Goal: Navigation & Orientation: Find specific page/section

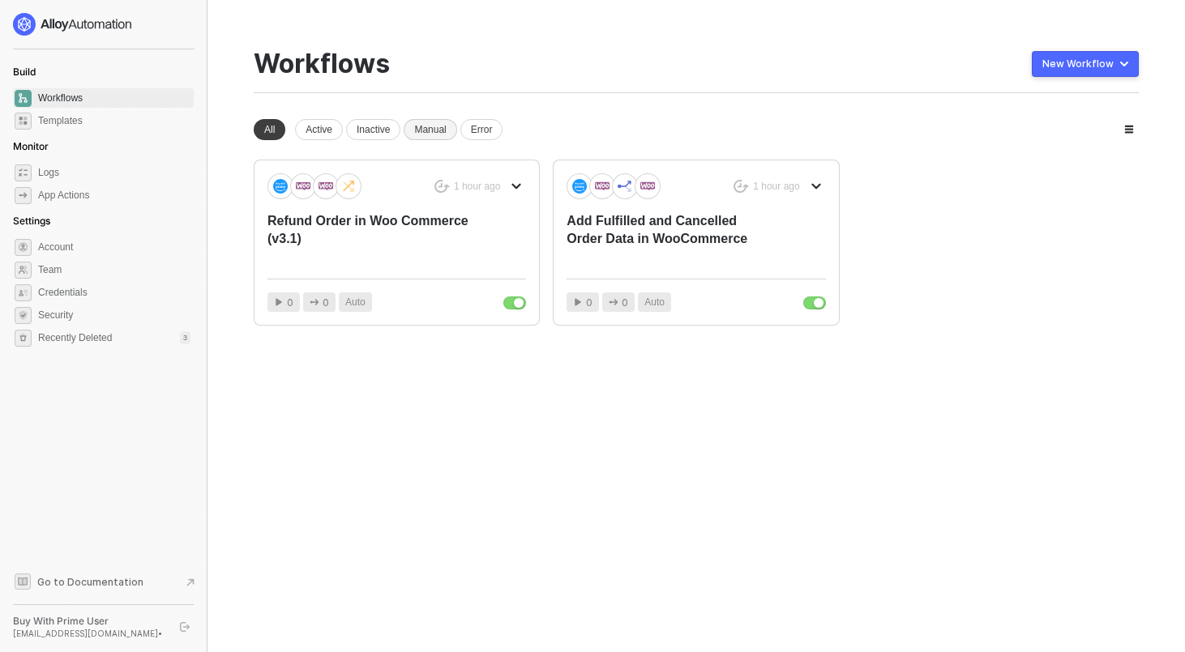
click at [431, 126] on div "Manual" at bounding box center [430, 129] width 53 height 21
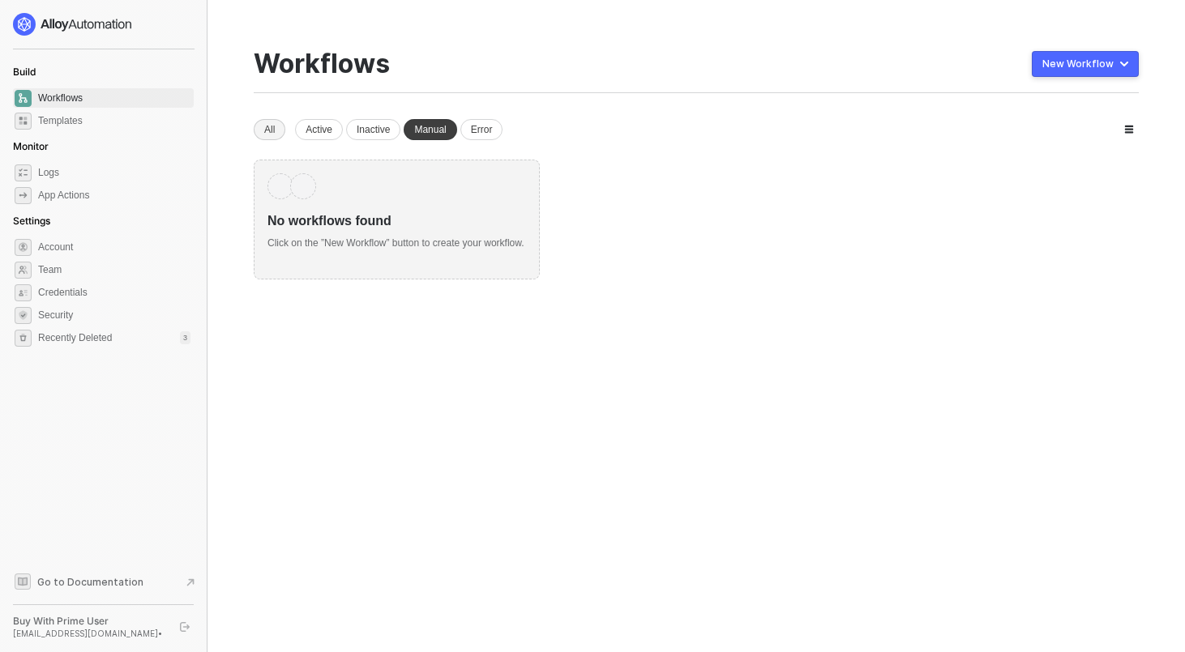
click at [271, 131] on div "All" at bounding box center [270, 129] width 32 height 21
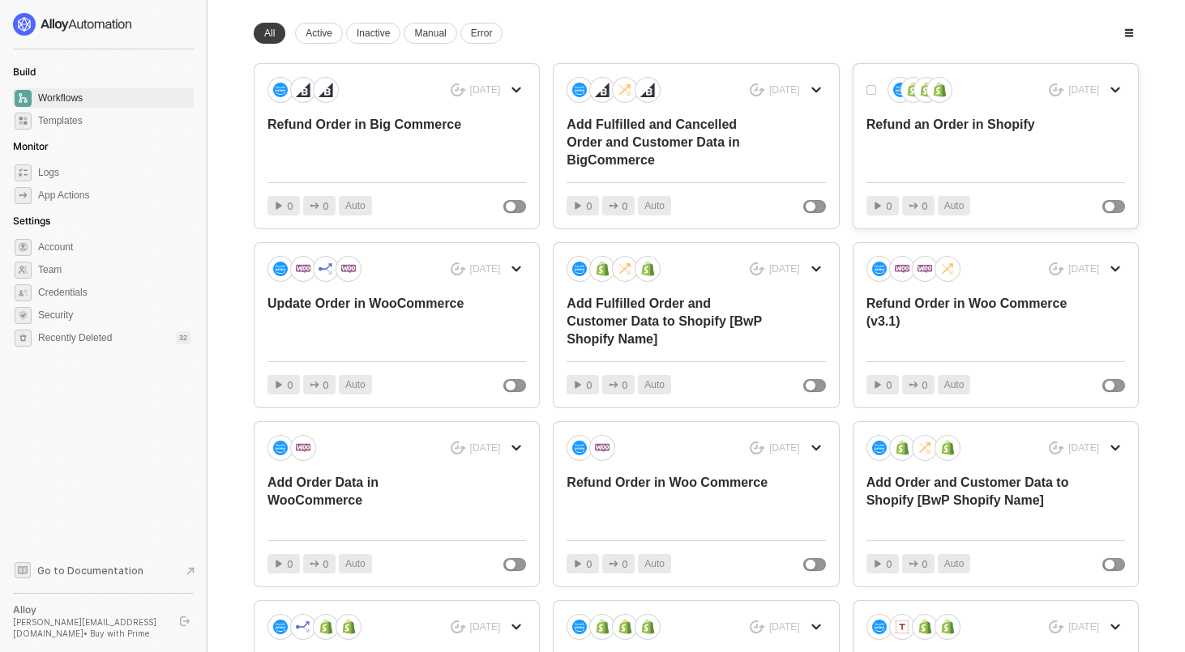
scroll to position [362, 0]
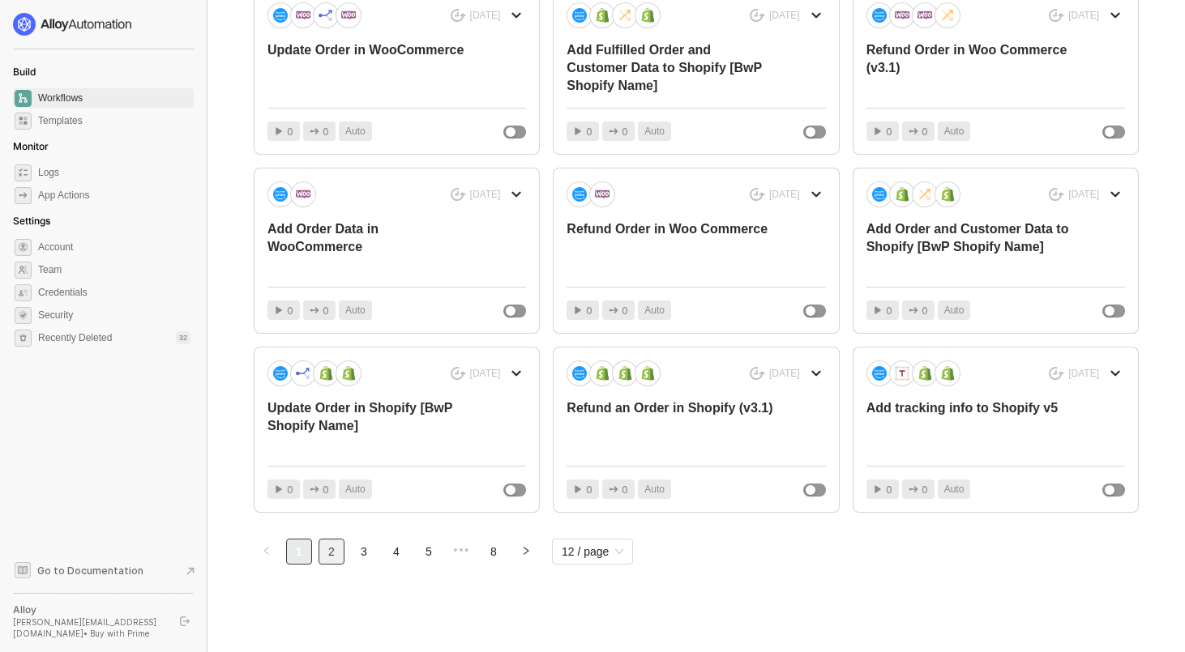
click at [337, 558] on link "2" at bounding box center [331, 552] width 24 height 24
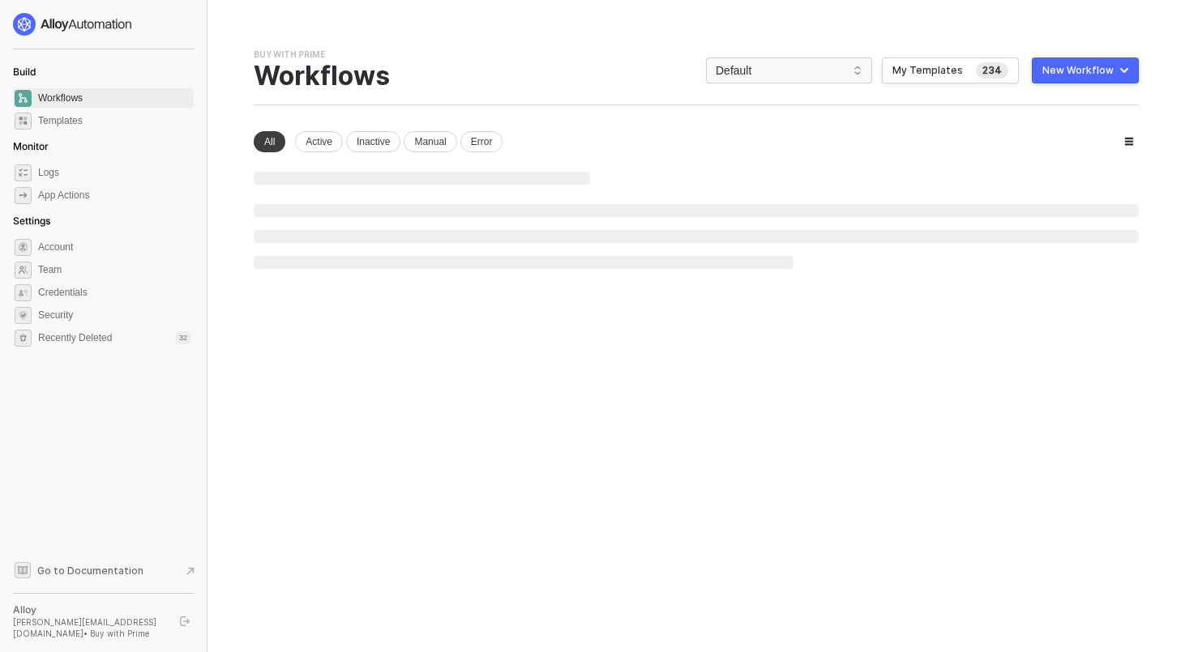
scroll to position [0, 0]
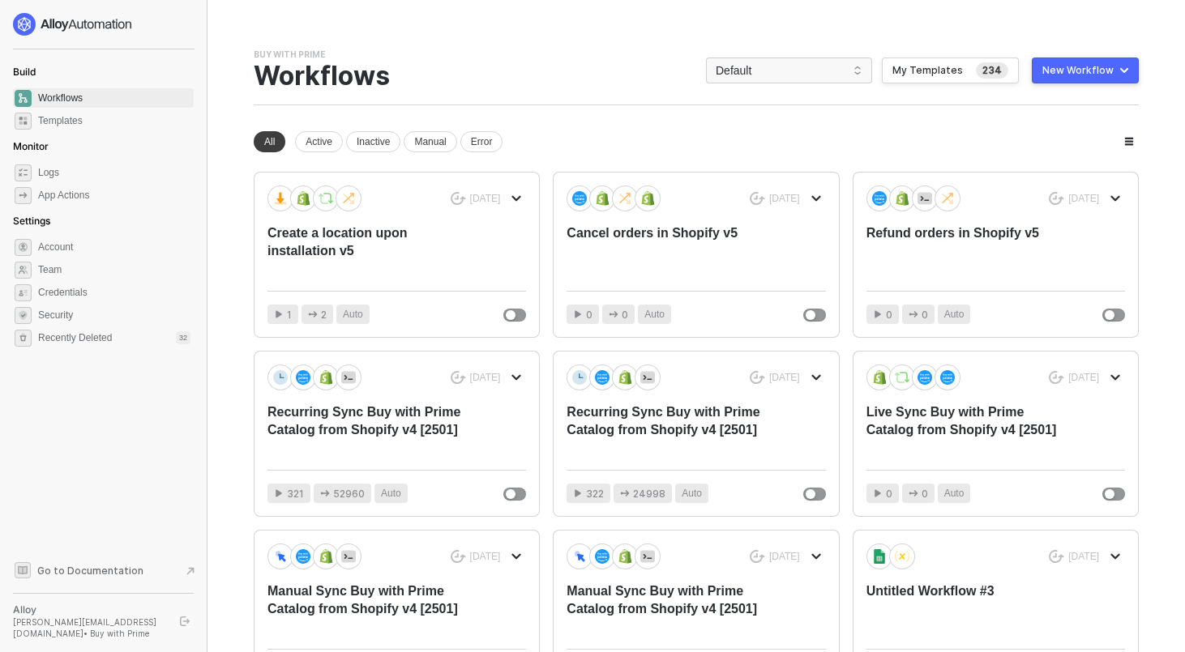
click at [1131, 145] on icon "button" at bounding box center [1129, 142] width 9 height 8
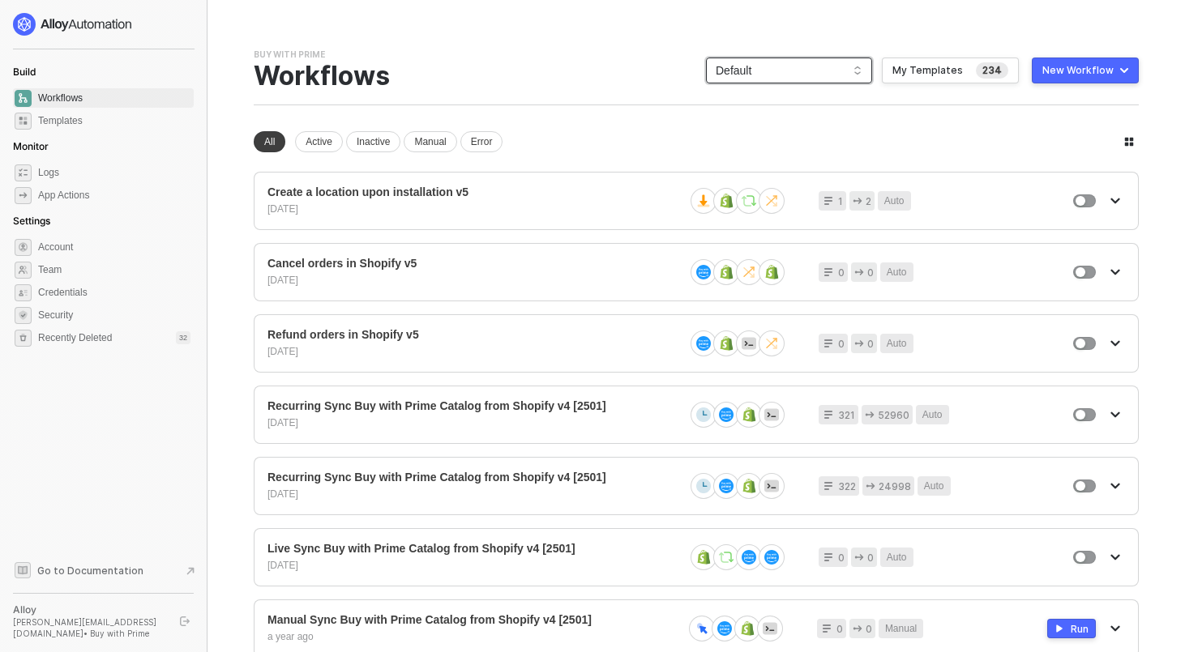
click at [825, 69] on span "Default" at bounding box center [789, 70] width 147 height 24
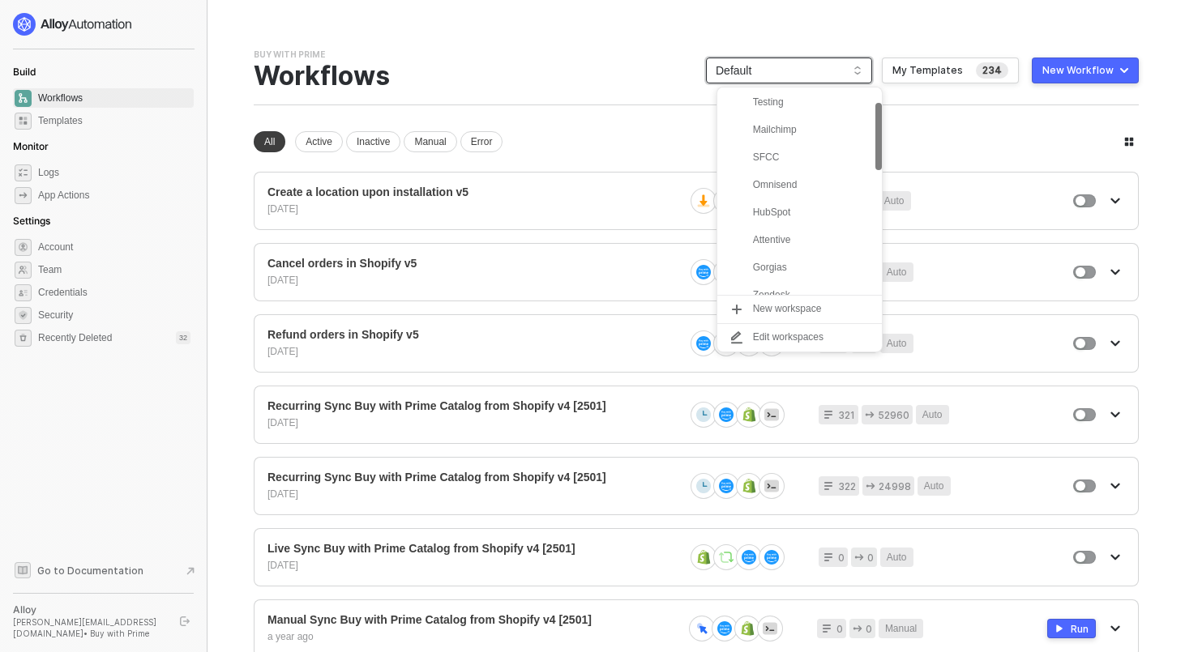
scroll to position [49, 0]
